Goal: Check status: Check status

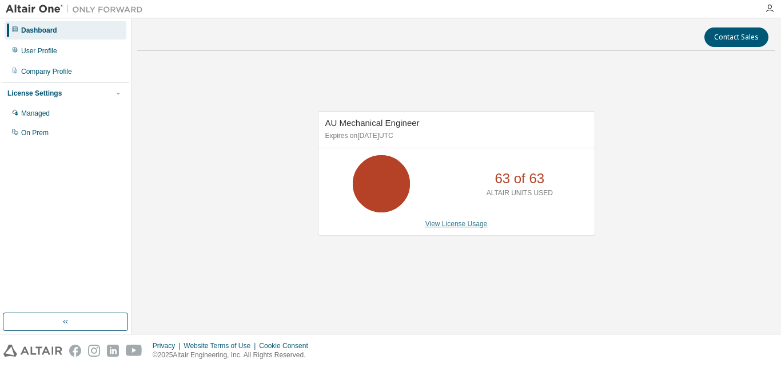
click at [468, 225] on link "View License Usage" at bounding box center [456, 224] width 62 height 8
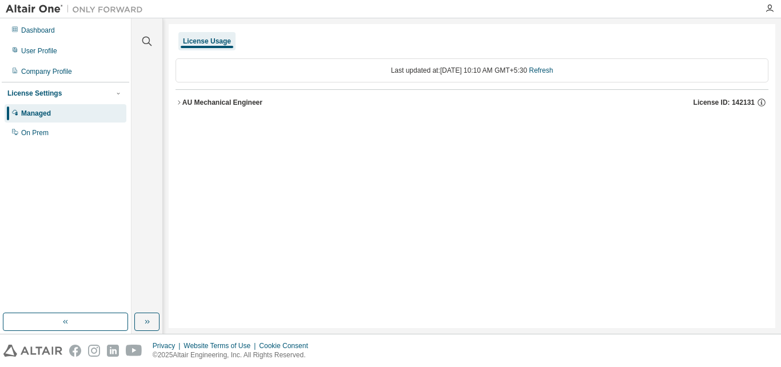
click at [216, 95] on button "AU Mechanical Engineer License ID: 142131" at bounding box center [472, 102] width 593 height 25
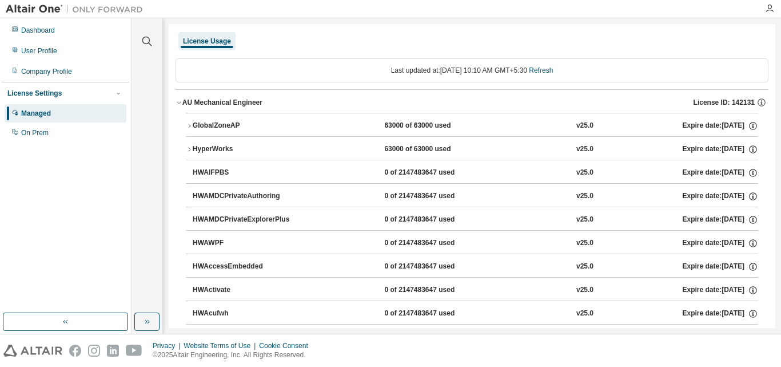
click at [253, 120] on button "GlobalZoneAP 63000 of 63000 used v25.0 Expire date: 2025-12-25" at bounding box center [472, 125] width 572 height 25
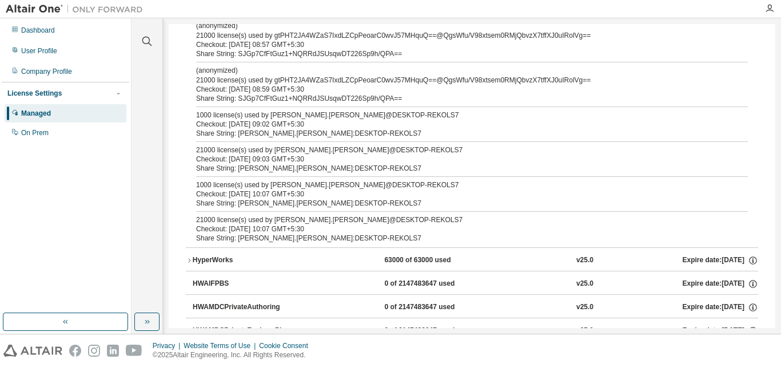
scroll to position [343, 0]
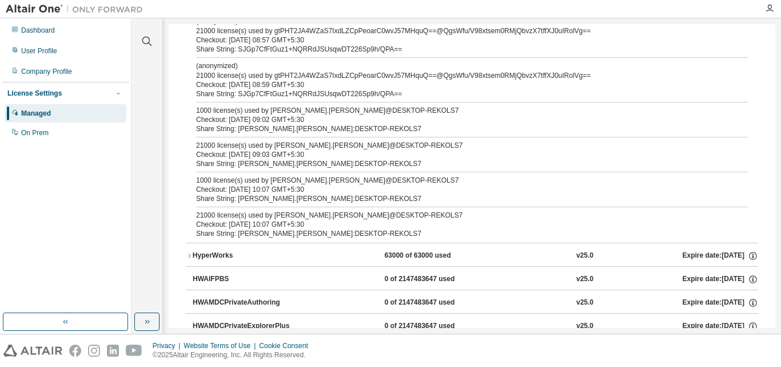
click at [335, 120] on div "Checkout: 2025-08-12 09:02 GMT+5:30" at bounding box center [458, 119] width 524 height 9
drag, startPoint x: 335, startPoint y: 120, endPoint x: 269, endPoint y: 131, distance: 66.1
click at [269, 131] on div "Share String: amarjit.singh:DESKTOP-REKOLS7" at bounding box center [458, 128] width 524 height 9
click at [718, 121] on div "1000 license(s) used by amarjit.singh@DESKTOP-REKOLS7 Checkout: 2025-08-12 09:0…" at bounding box center [472, 119] width 552 height 27
click at [730, 156] on div "21000 license(s) used by amarjit.singh@DESKTOP-REKOLS7 Checkout: 2025-08-12 09:…" at bounding box center [472, 154] width 552 height 27
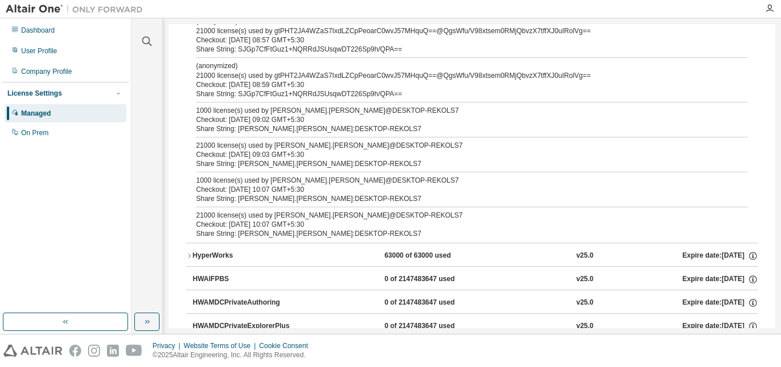
click at [730, 198] on div "1000 license(s) used by amarjit.singh@DESKTOP-REKOLS7 Checkout: 2025-08-12 10:0…" at bounding box center [472, 189] width 552 height 27
click at [726, 232] on div "21000 license(s) used by amarjit.singh@DESKTOP-REKOLS7 Checkout: 2025-08-12 10:…" at bounding box center [472, 223] width 552 height 27
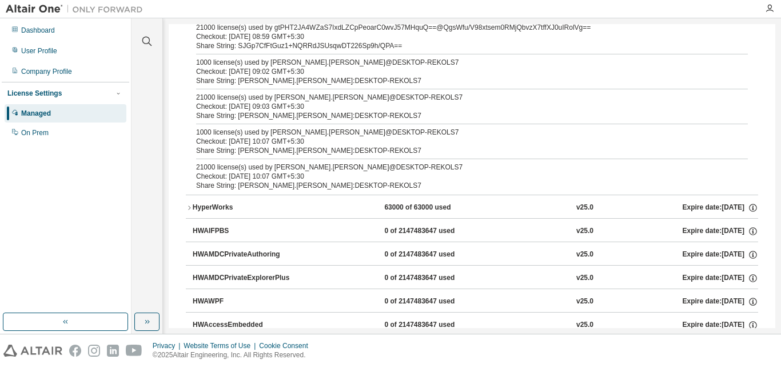
scroll to position [400, 0]
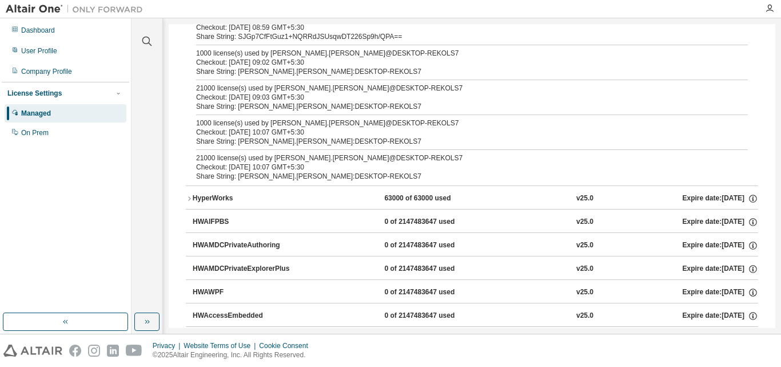
click at [214, 201] on div "HyperWorks" at bounding box center [244, 198] width 103 height 10
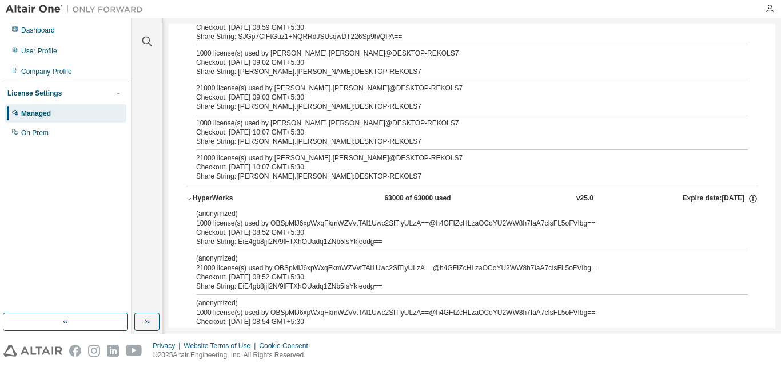
click at [211, 198] on div "HyperWorks" at bounding box center [244, 198] width 103 height 10
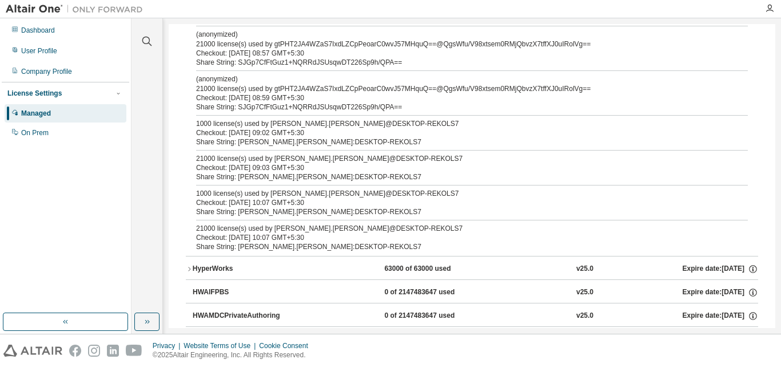
scroll to position [286, 0]
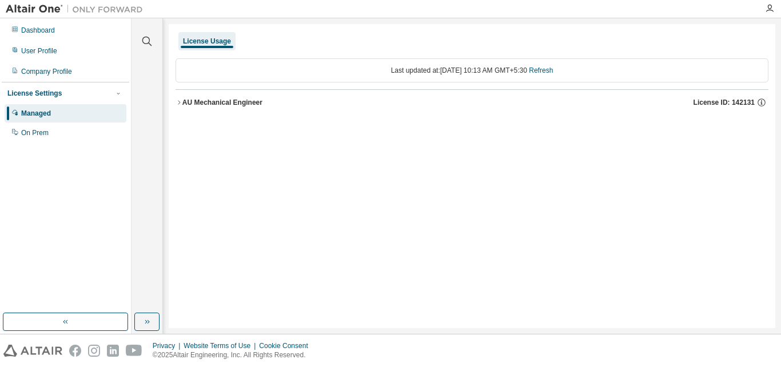
click at [196, 96] on button "AU Mechanical Engineer License ID: 142131" at bounding box center [472, 102] width 593 height 25
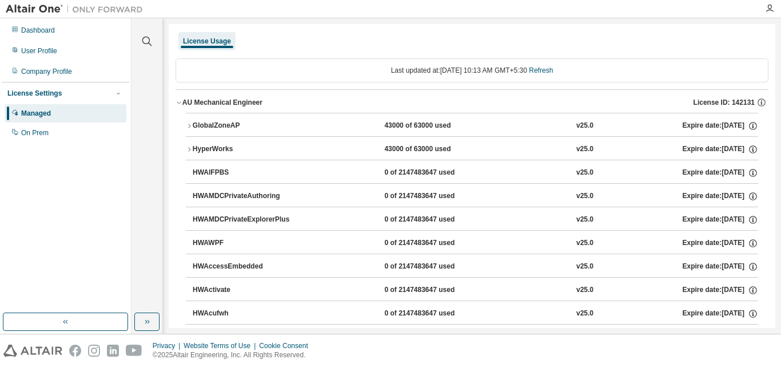
click at [194, 125] on div "GlobalZoneAP" at bounding box center [244, 126] width 103 height 10
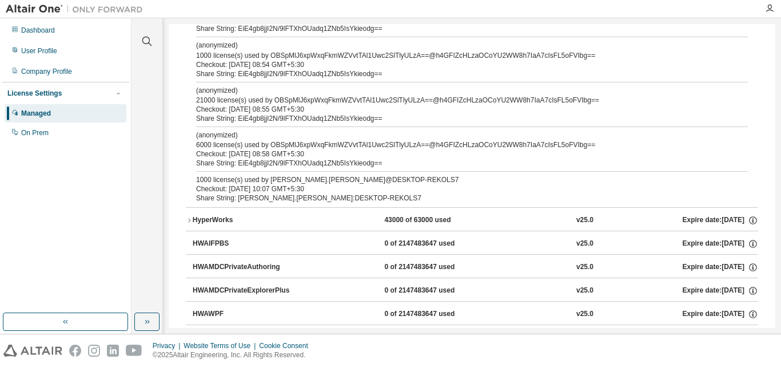
scroll to position [229, 0]
